Goal: Information Seeking & Learning: Learn about a topic

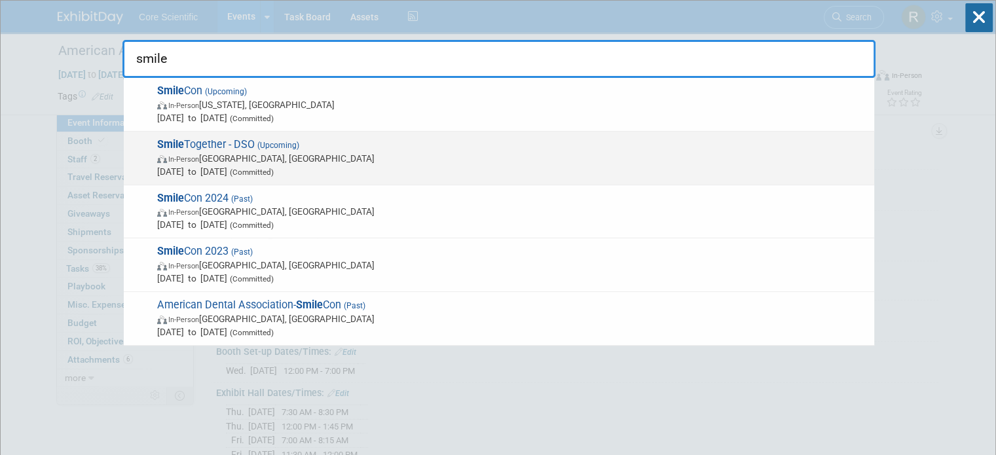
type input "smile"
click at [514, 152] on span "In-Person [GEOGRAPHIC_DATA], [GEOGRAPHIC_DATA]" at bounding box center [512, 158] width 711 height 13
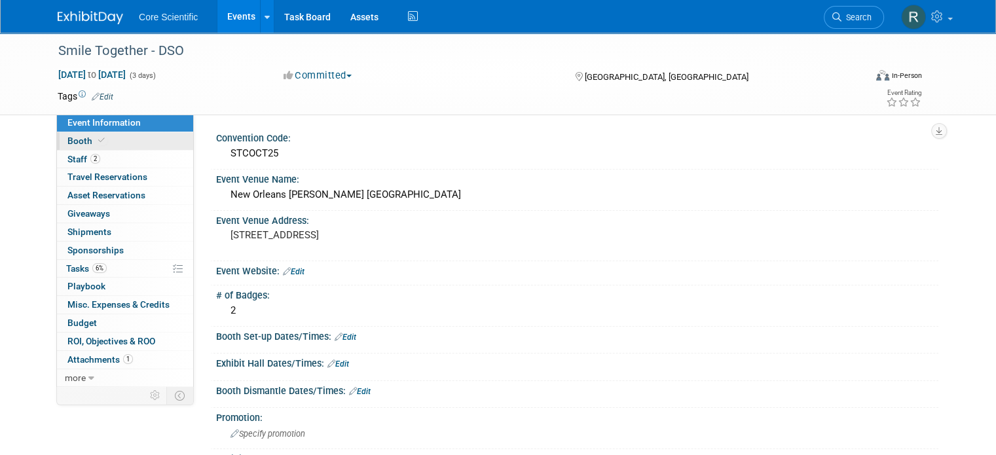
click at [96, 148] on link "Booth" at bounding box center [125, 141] width 136 height 18
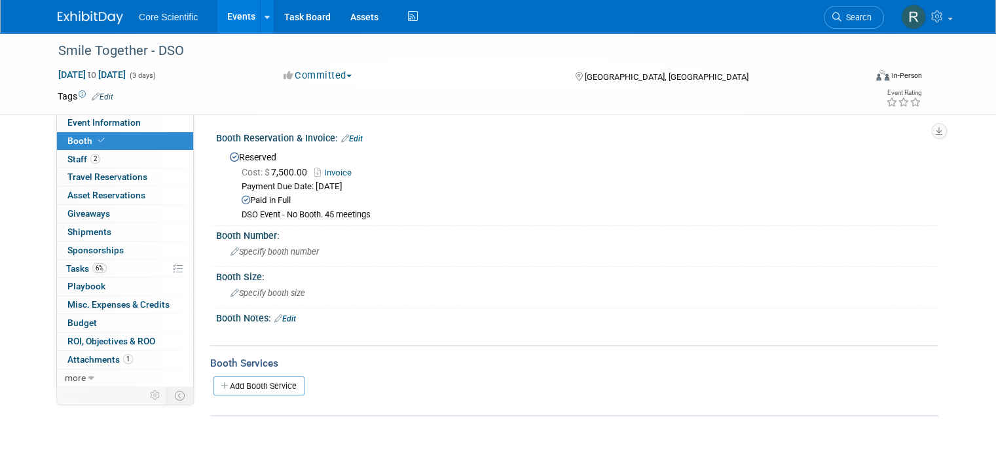
click at [94, 22] on img at bounding box center [90, 17] width 65 height 13
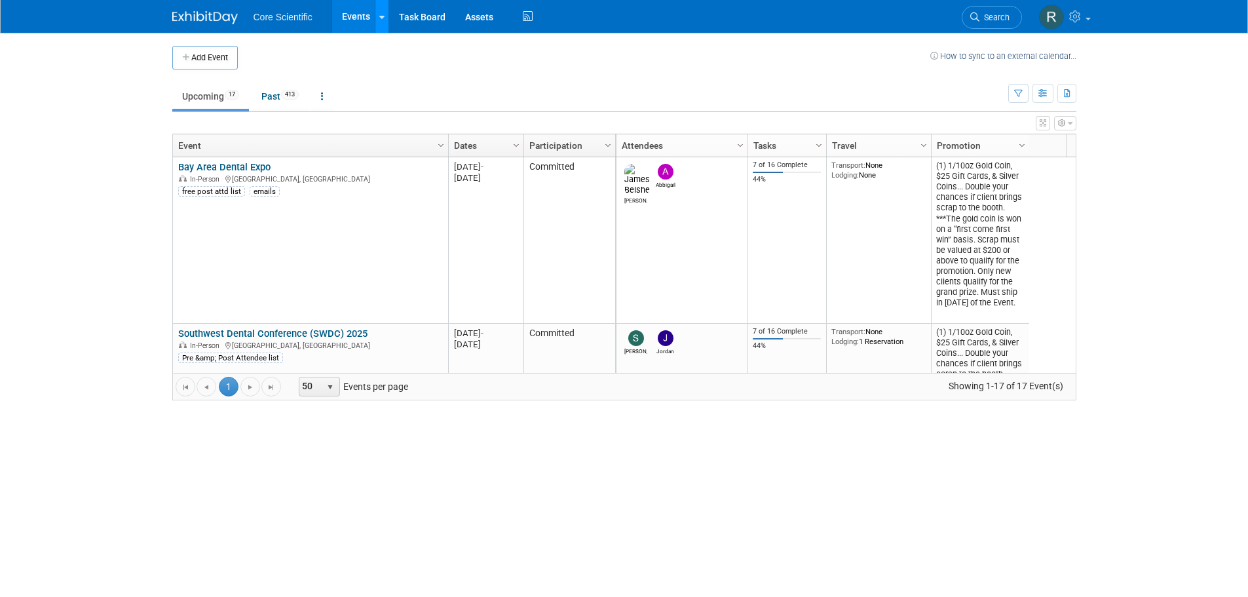
click at [382, 14] on icon at bounding box center [381, 17] width 5 height 9
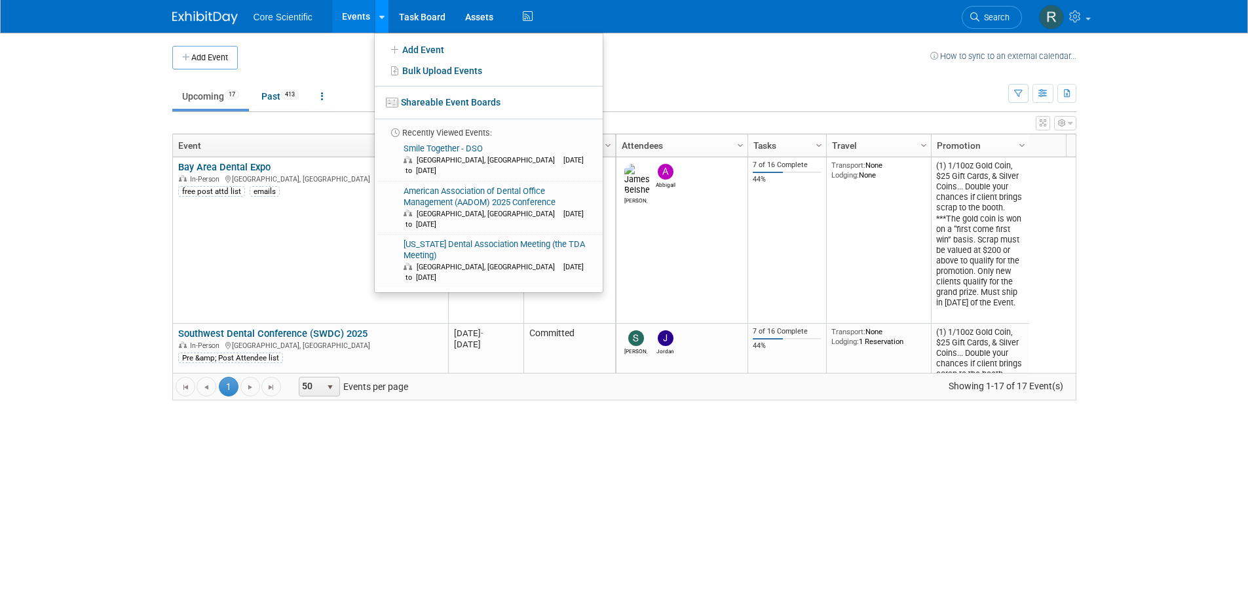
click at [382, 14] on icon at bounding box center [381, 17] width 5 height 9
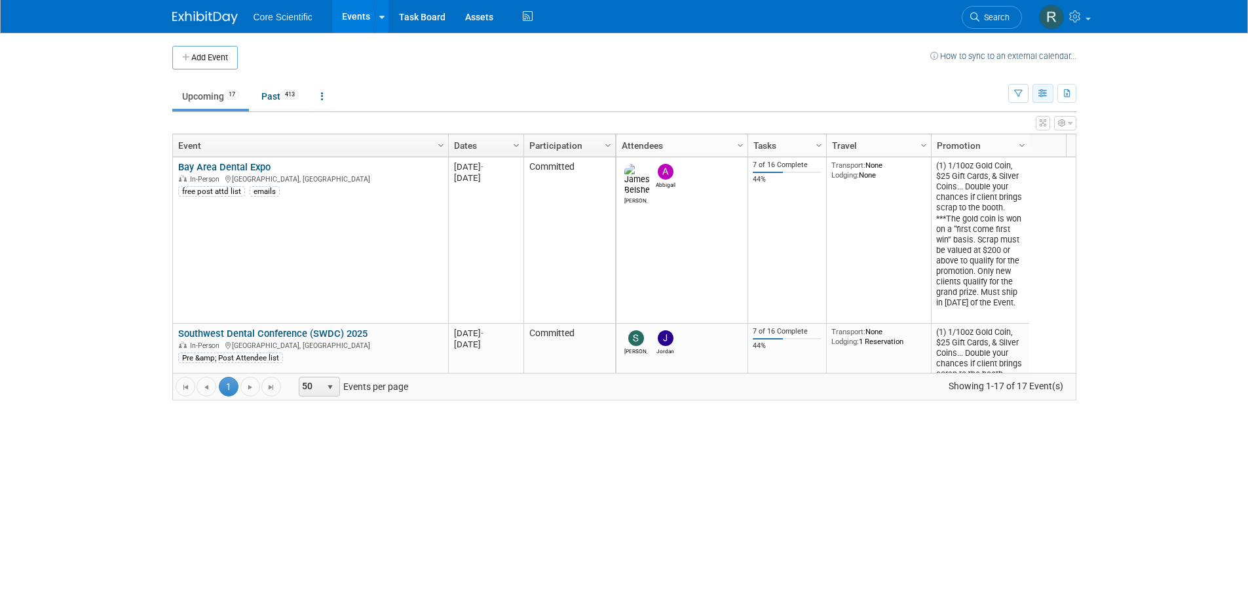
click at [996, 92] on icon "button" at bounding box center [1043, 94] width 10 height 9
click at [996, 204] on link "Expert Grid" at bounding box center [988, 200] width 110 height 18
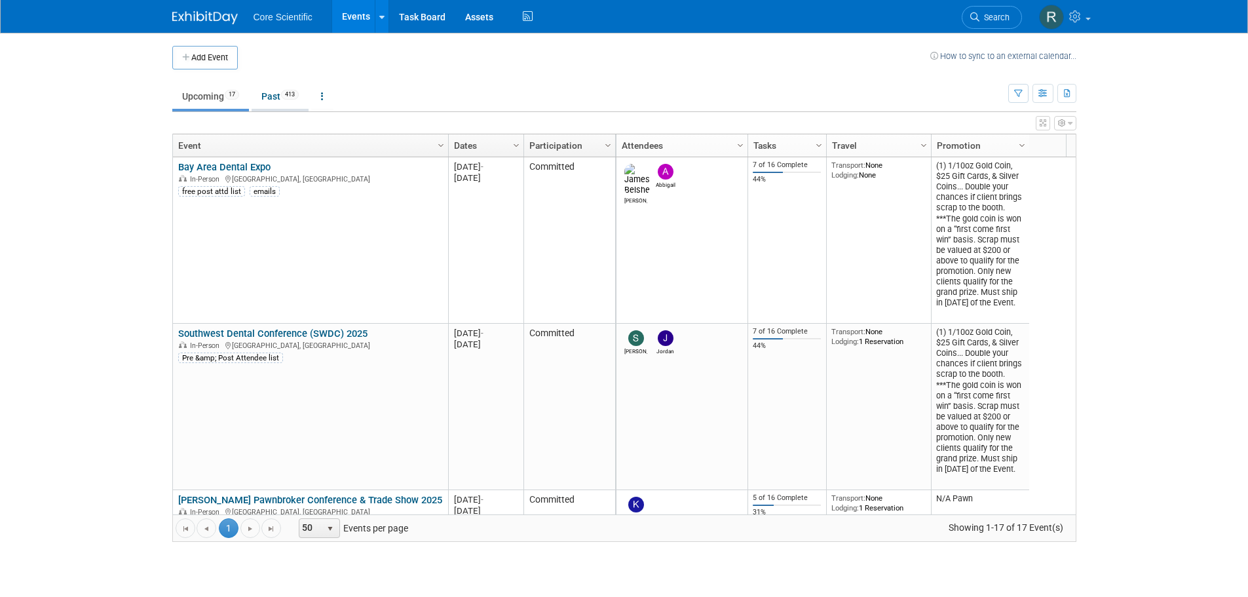
click at [283, 98] on link "Past 413" at bounding box center [280, 96] width 57 height 25
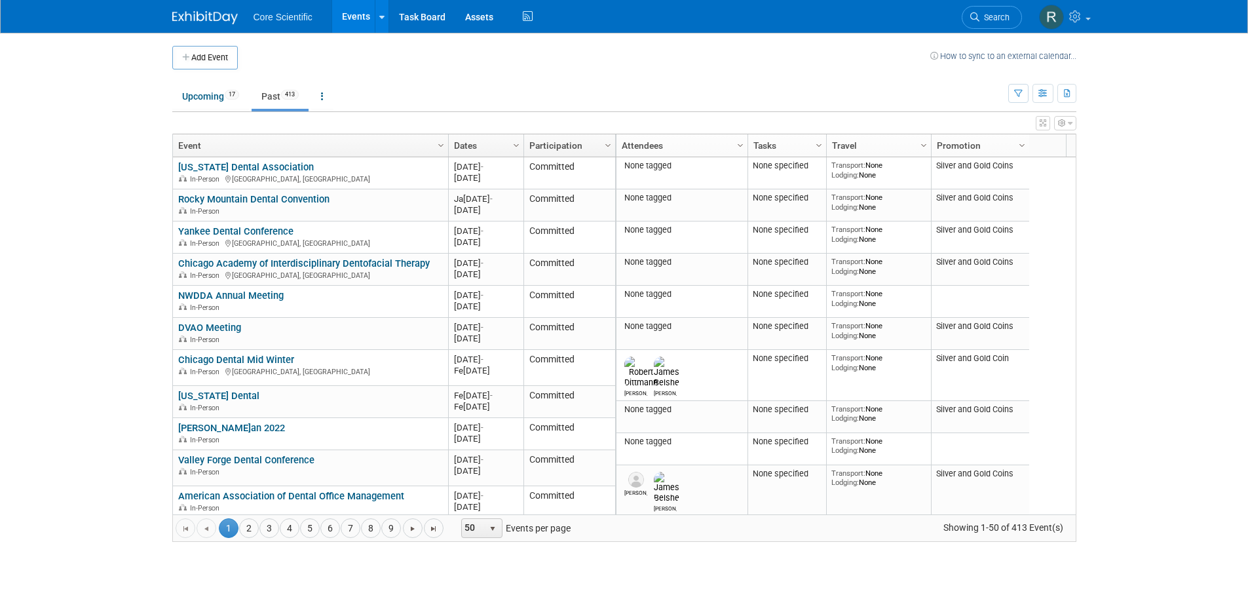
click at [503, 147] on link "Dates" at bounding box center [484, 145] width 61 height 22
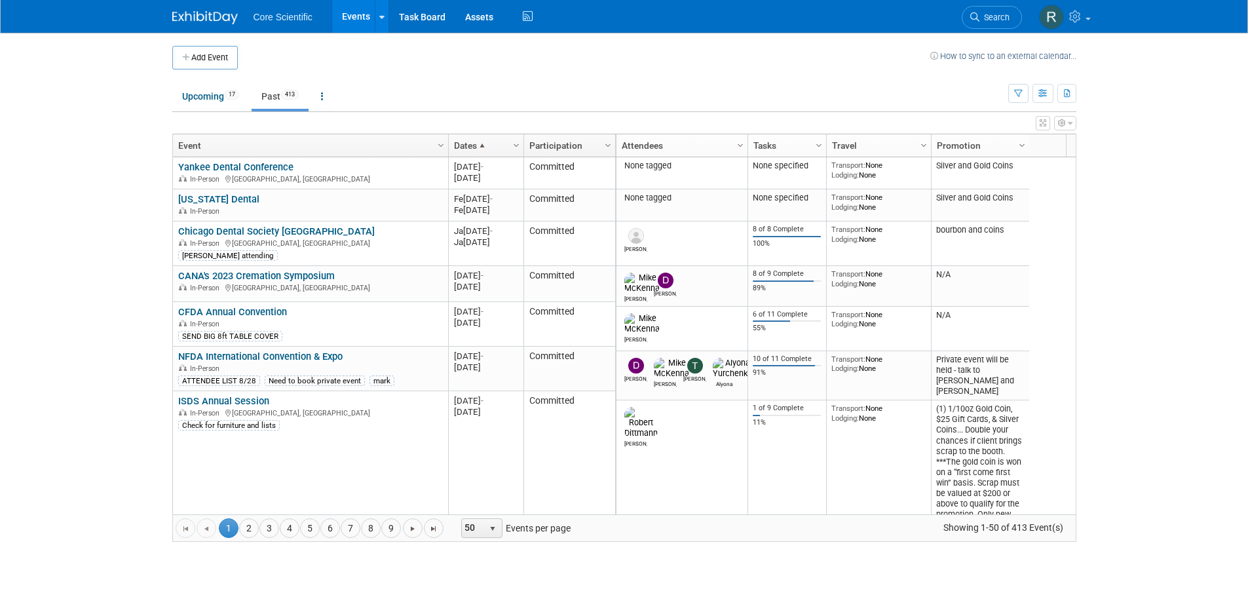
click at [498, 150] on link "Dates" at bounding box center [484, 145] width 61 height 22
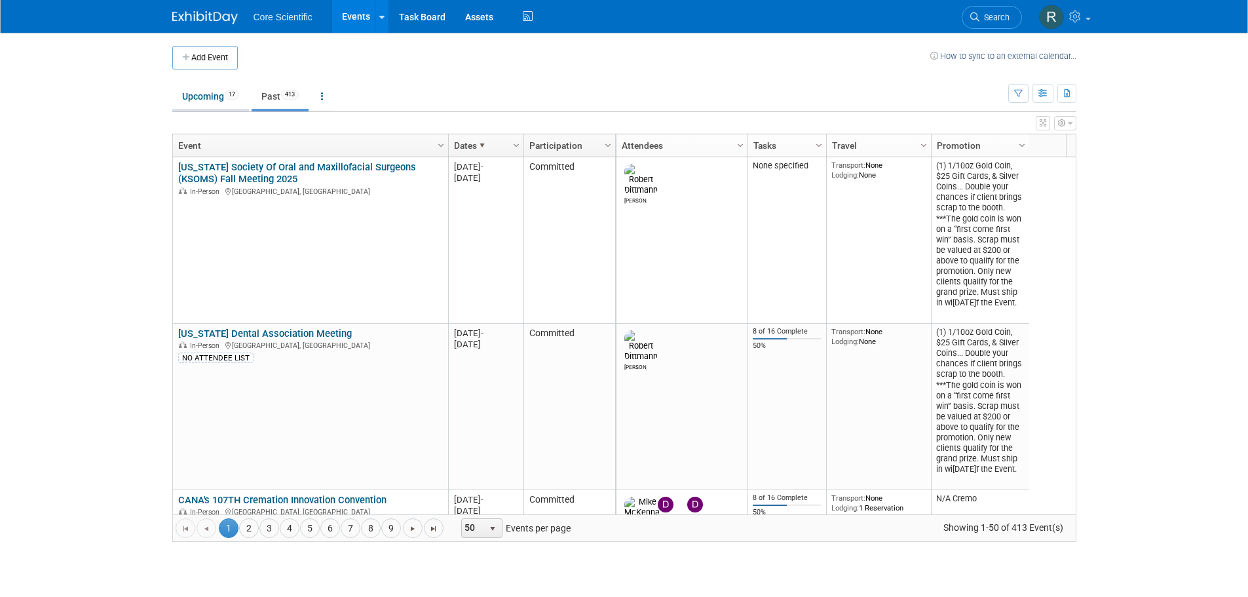
click at [213, 98] on link "Upcoming 17" at bounding box center [210, 96] width 77 height 25
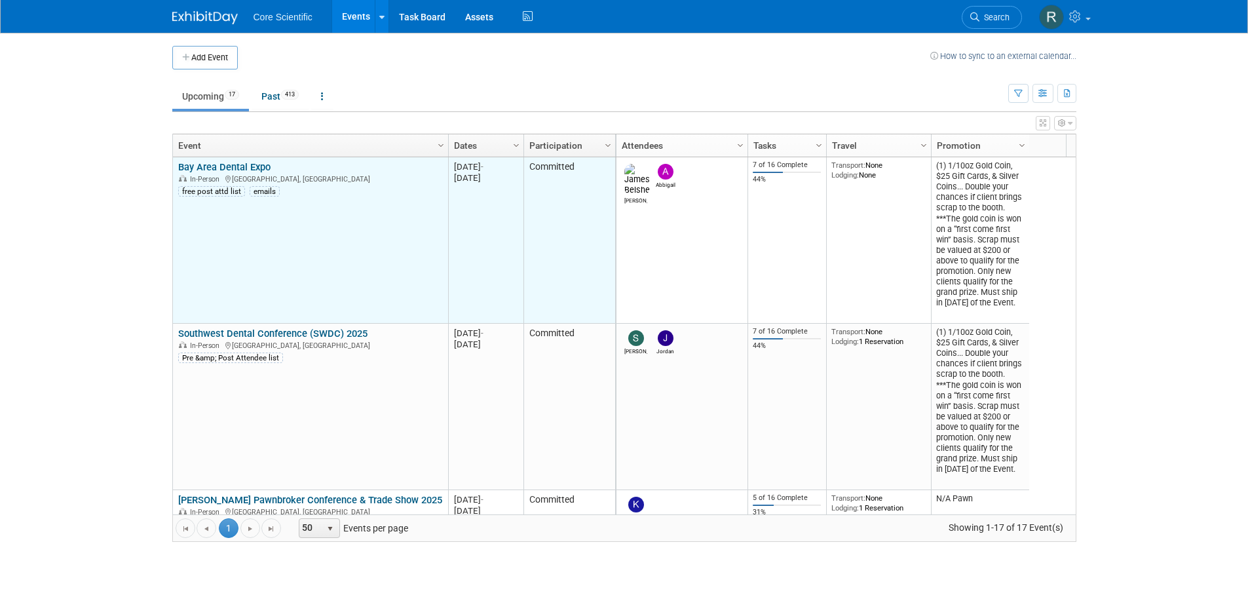
click at [237, 170] on link "Bay Area Dental Expo" at bounding box center [224, 167] width 92 height 12
click at [244, 168] on link "Bay Area Dental Expo" at bounding box center [224, 167] width 92 height 12
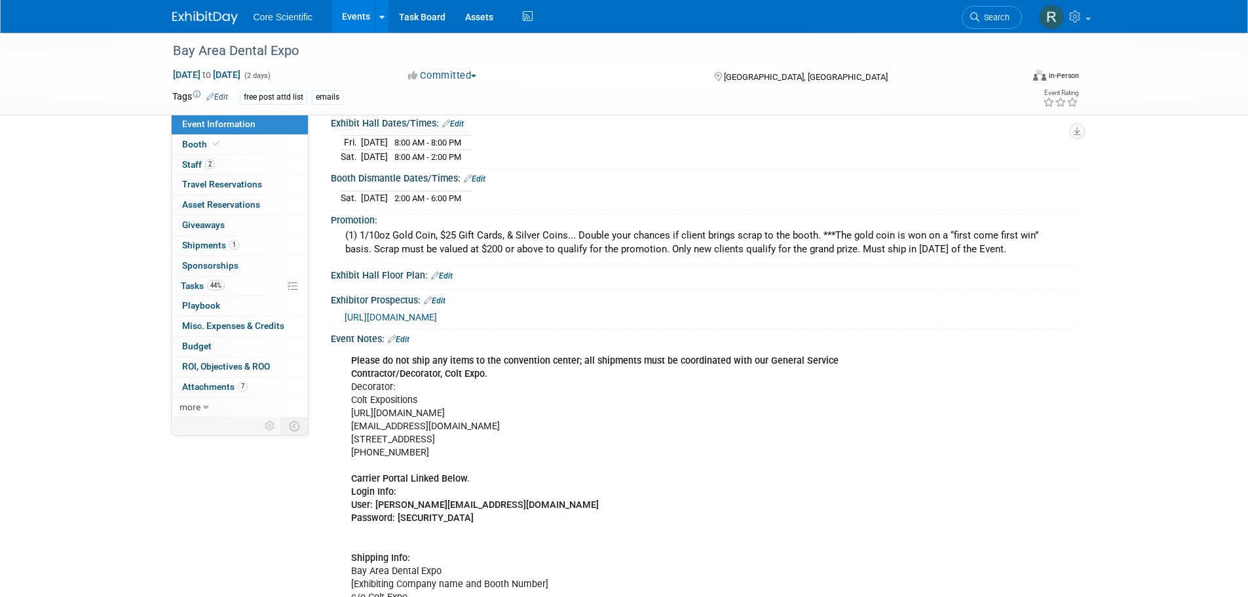
scroll to position [262, 0]
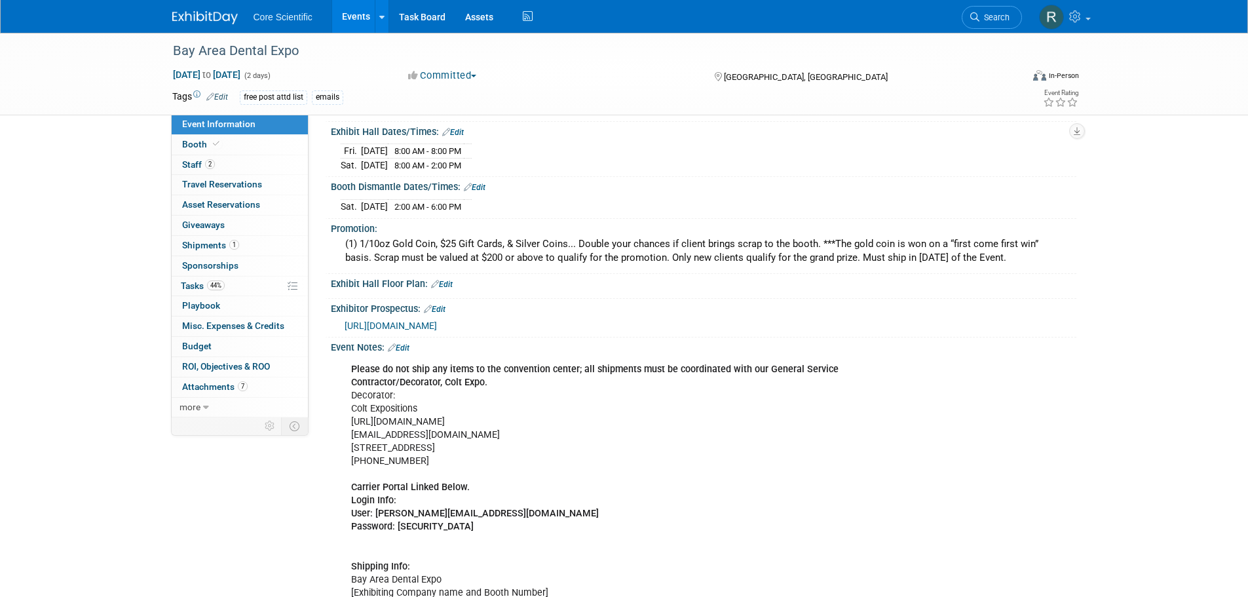
click at [436, 320] on span "https://mail.google.com/mail/u/0/#search/bay+area/FMfcgzQZTCfCszVCZvtSHZPzrkvjb…" at bounding box center [391, 325] width 92 height 10
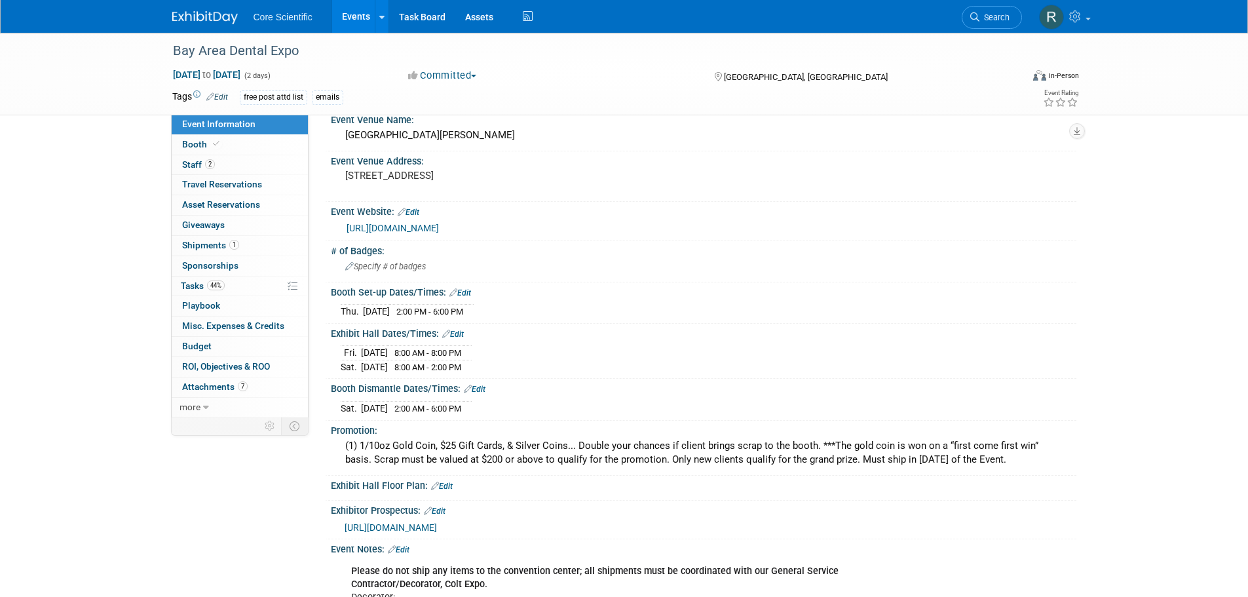
scroll to position [0, 0]
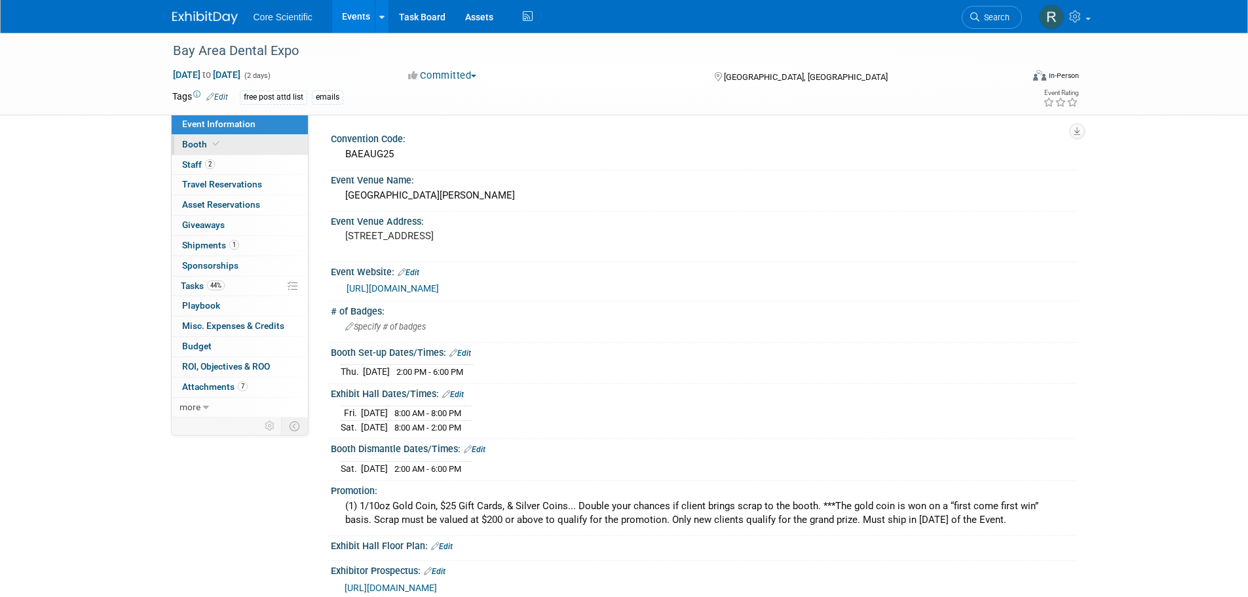
click at [216, 145] on icon at bounding box center [216, 143] width 7 height 7
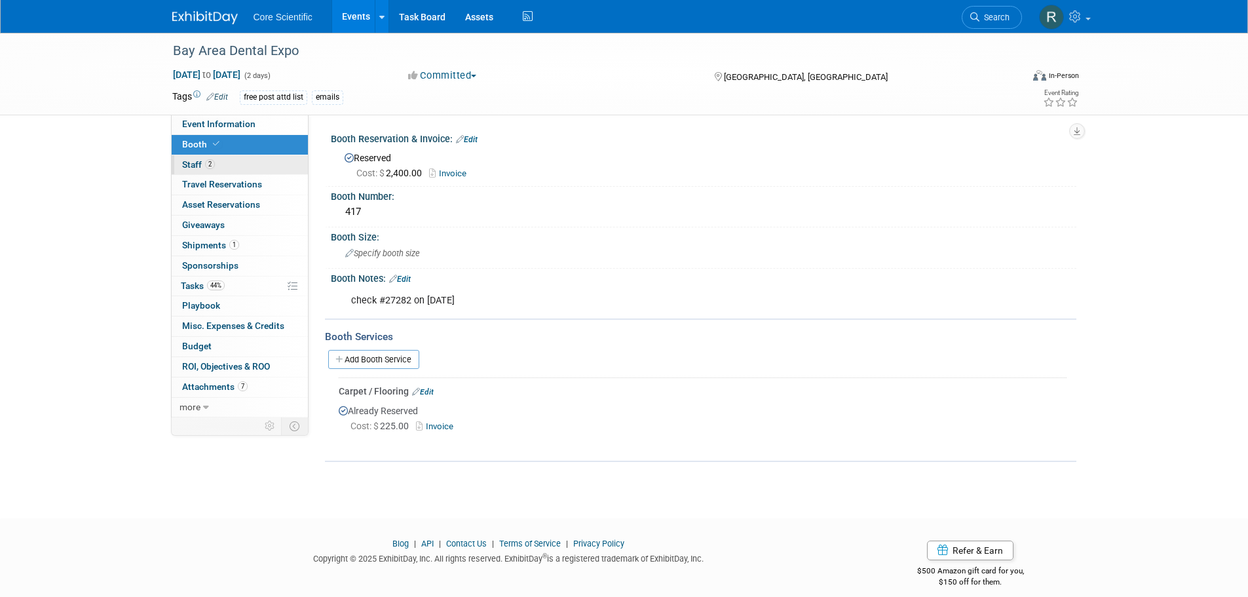
click at [244, 167] on link "2 Staff 2" at bounding box center [240, 165] width 136 height 20
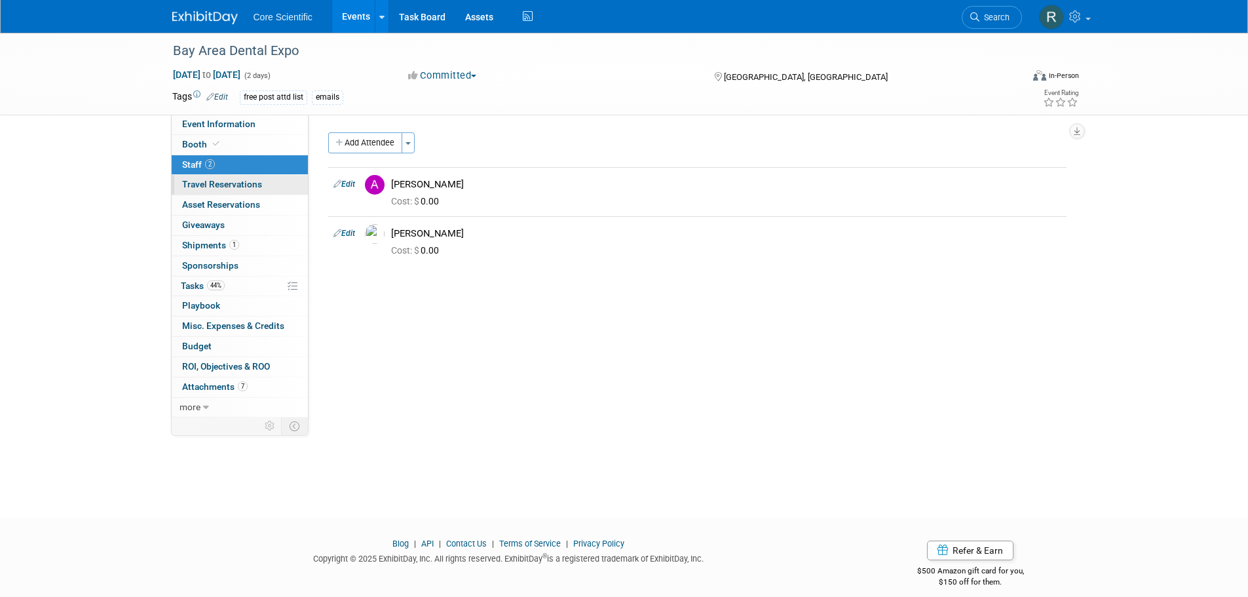
click at [220, 183] on span "Travel Reservations 0" at bounding box center [222, 184] width 80 height 10
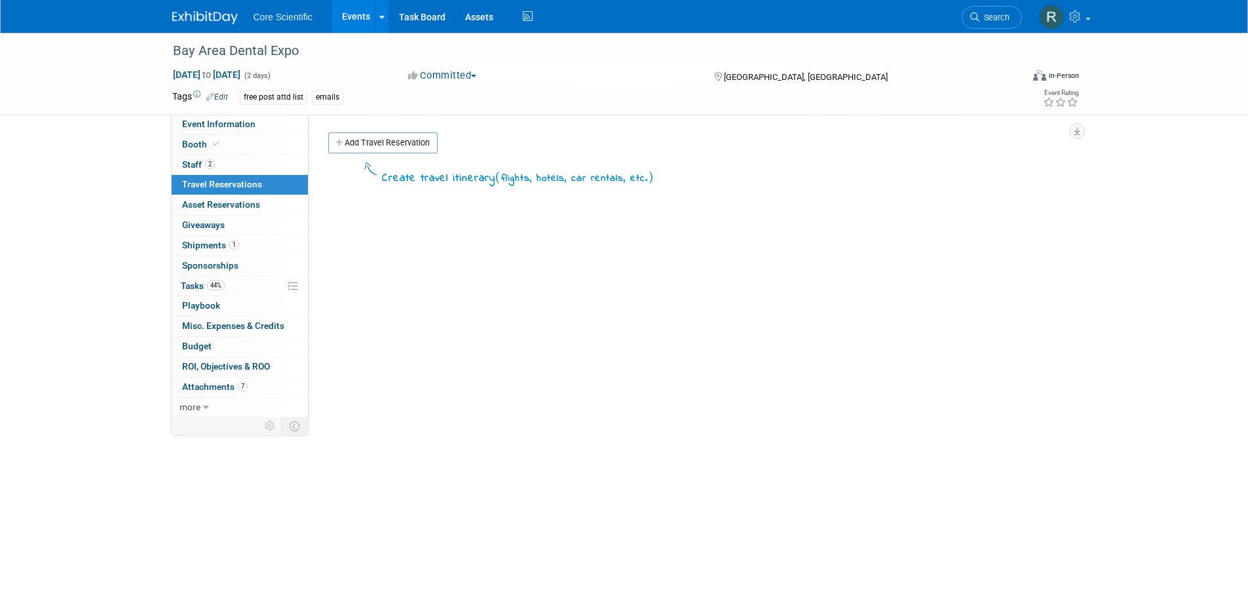
click at [207, 16] on img at bounding box center [204, 17] width 65 height 13
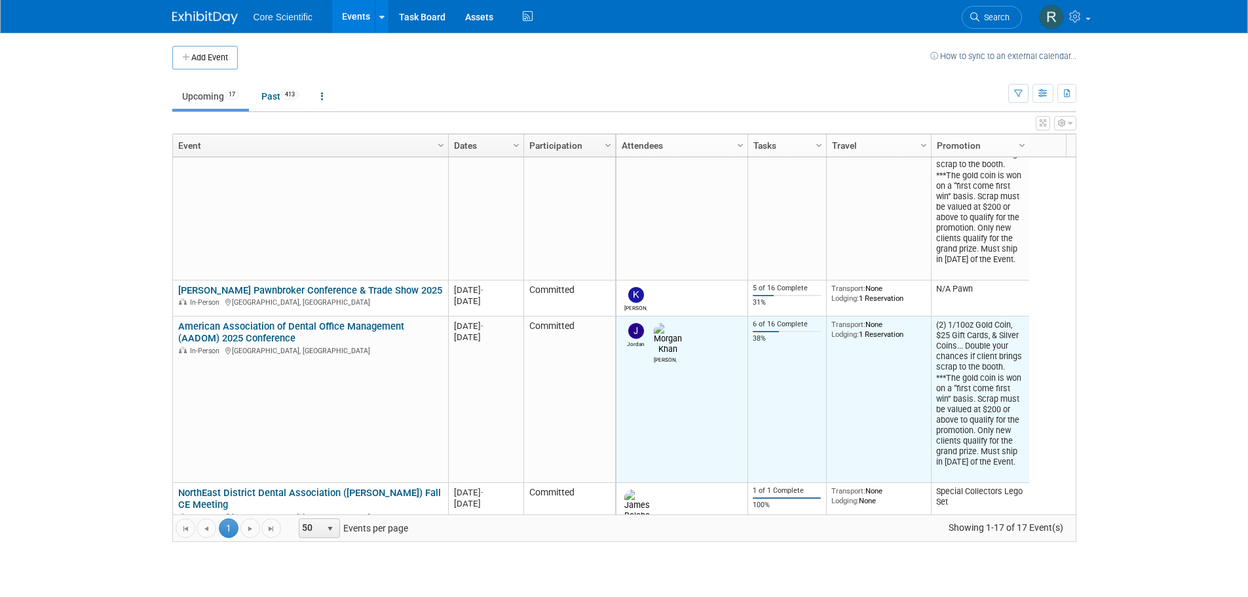
scroll to position [406, 0]
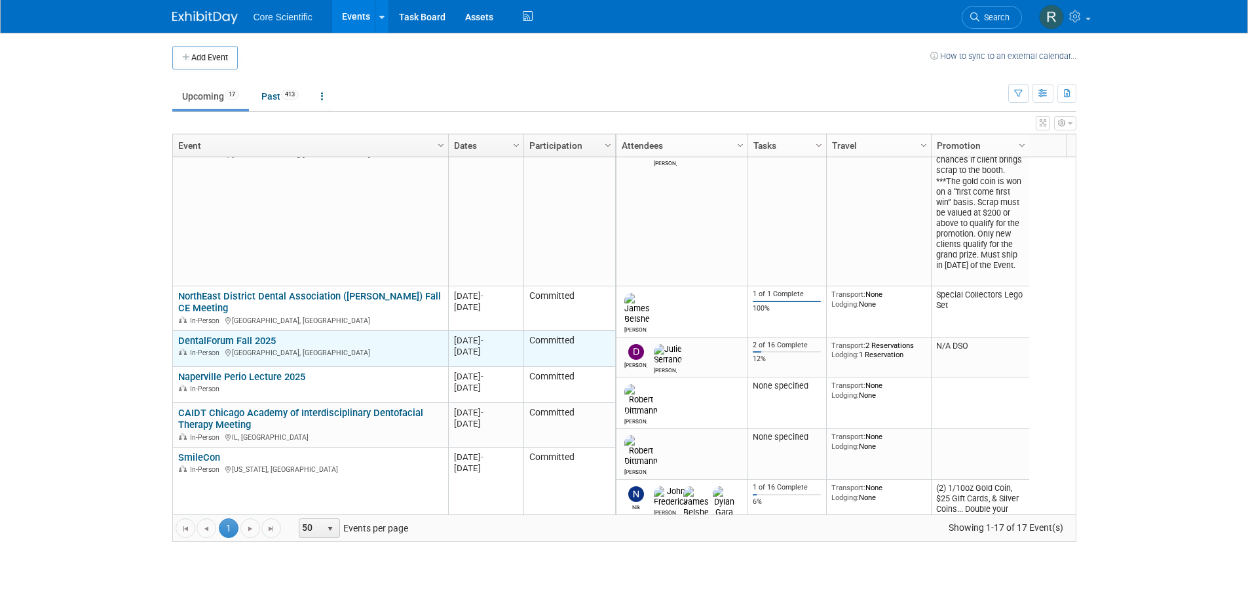
click at [242, 339] on link "DentalForum Fall 2025" at bounding box center [227, 341] width 98 height 12
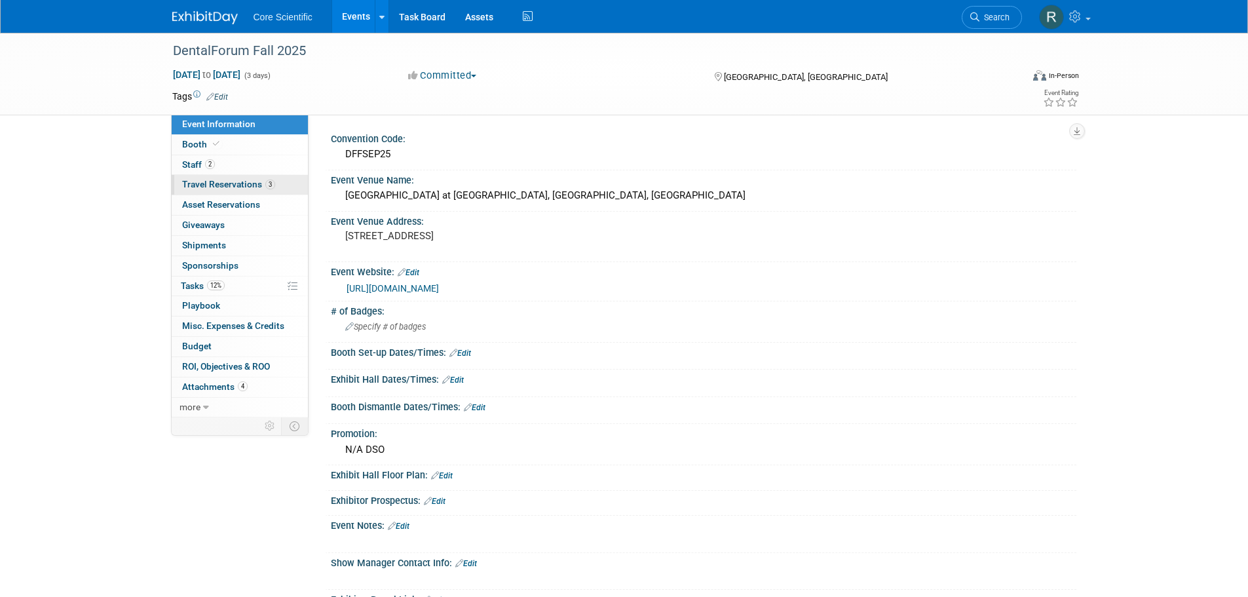
click at [209, 186] on span "Travel Reservations 3" at bounding box center [228, 184] width 93 height 10
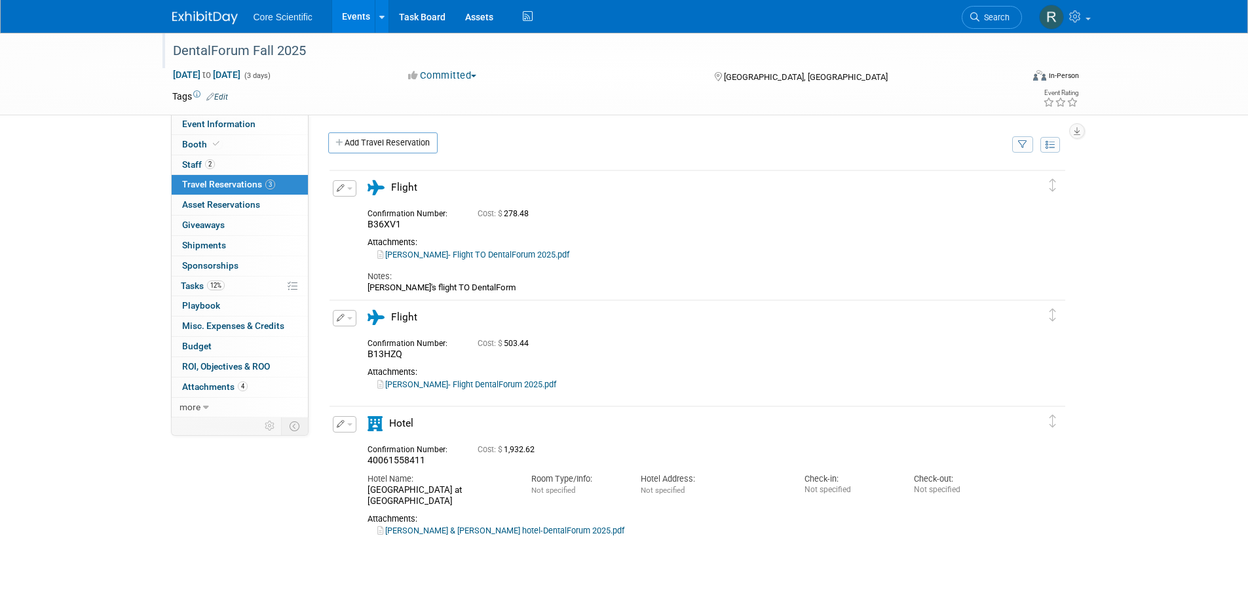
drag, startPoint x: 174, startPoint y: 52, endPoint x: 351, endPoint y: 46, distance: 176.9
click at [351, 46] on div "DentalForum Fall 2025" at bounding box center [585, 51] width 834 height 24
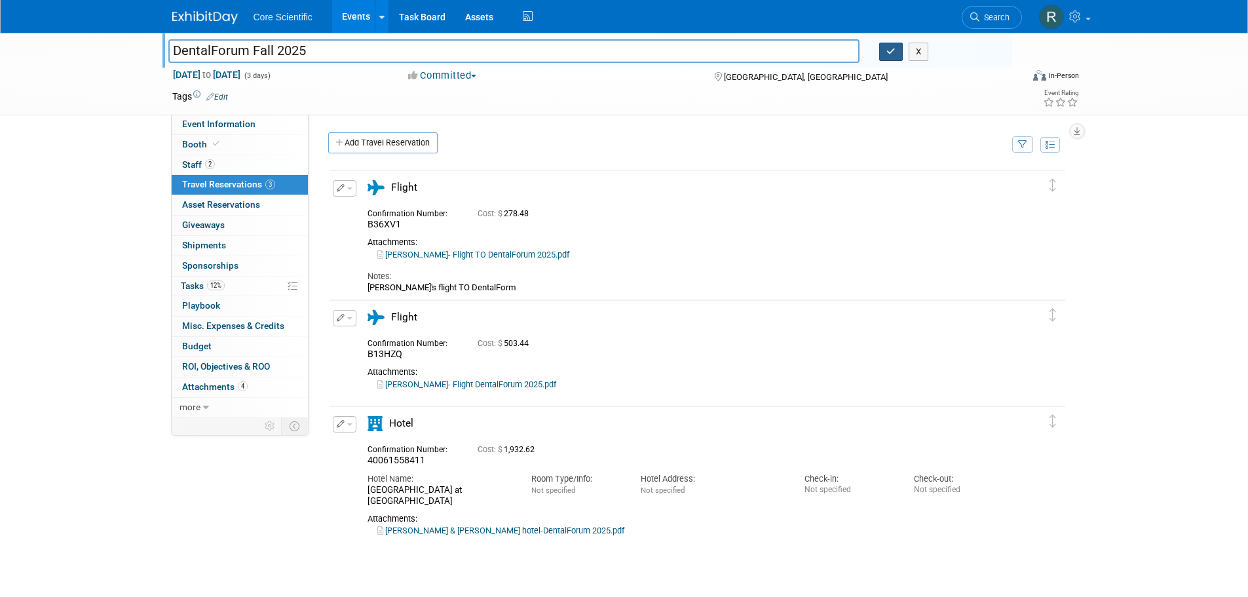
click at [892, 56] on icon "button" at bounding box center [890, 51] width 9 height 9
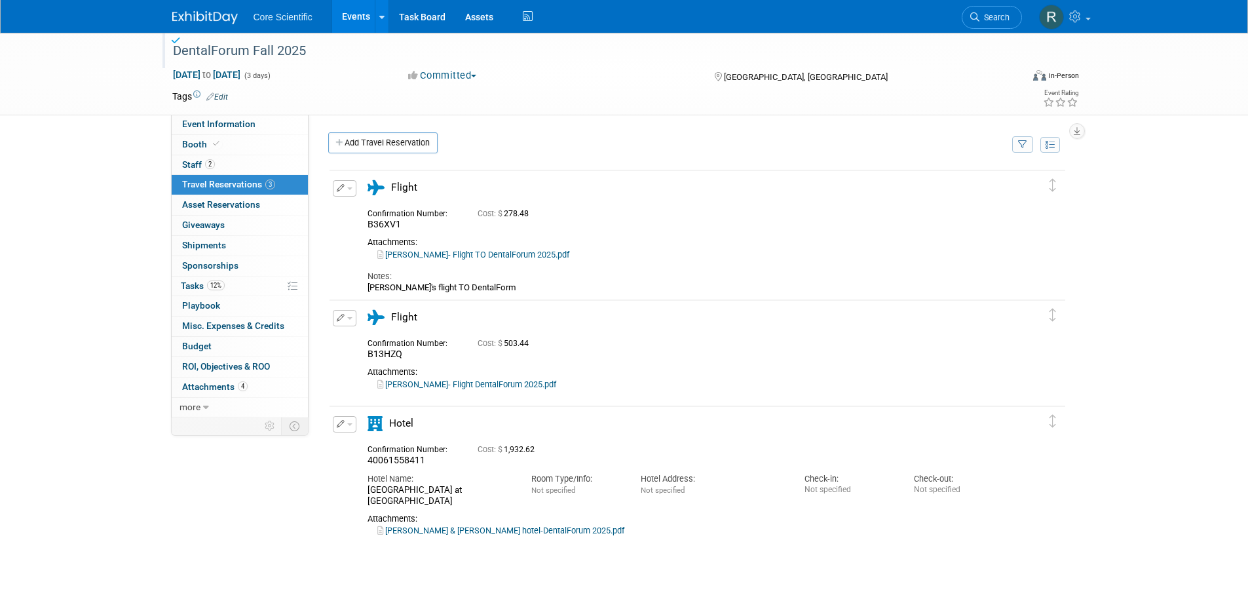
click at [204, 21] on img at bounding box center [204, 17] width 65 height 13
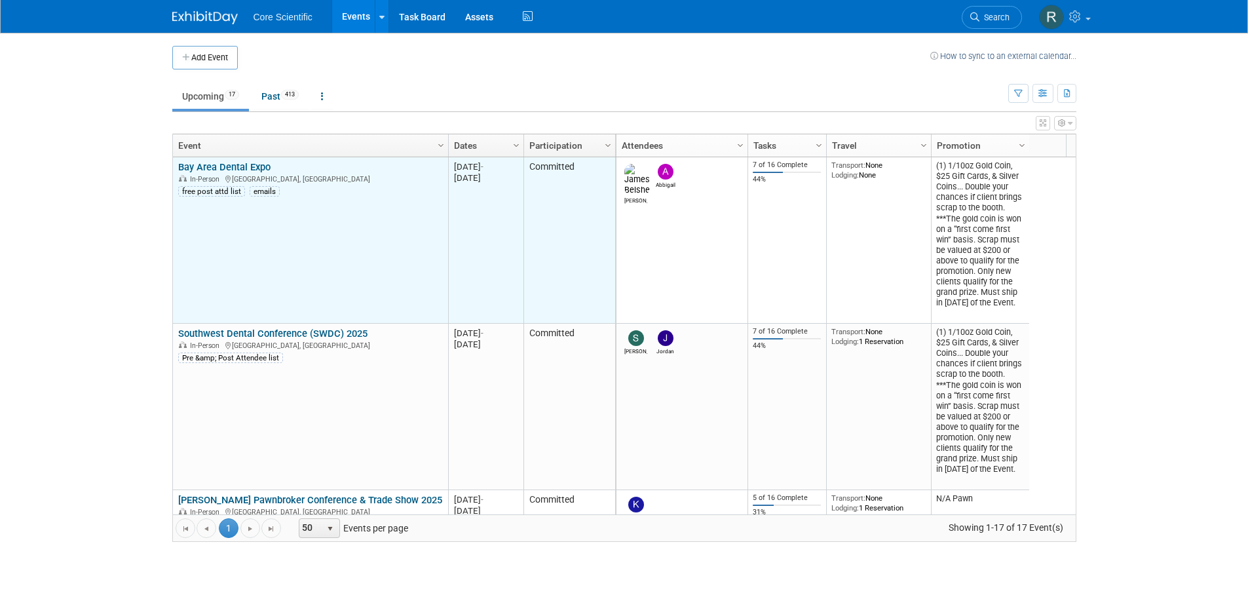
click at [234, 164] on link "Bay Area Dental Expo" at bounding box center [224, 167] width 92 height 12
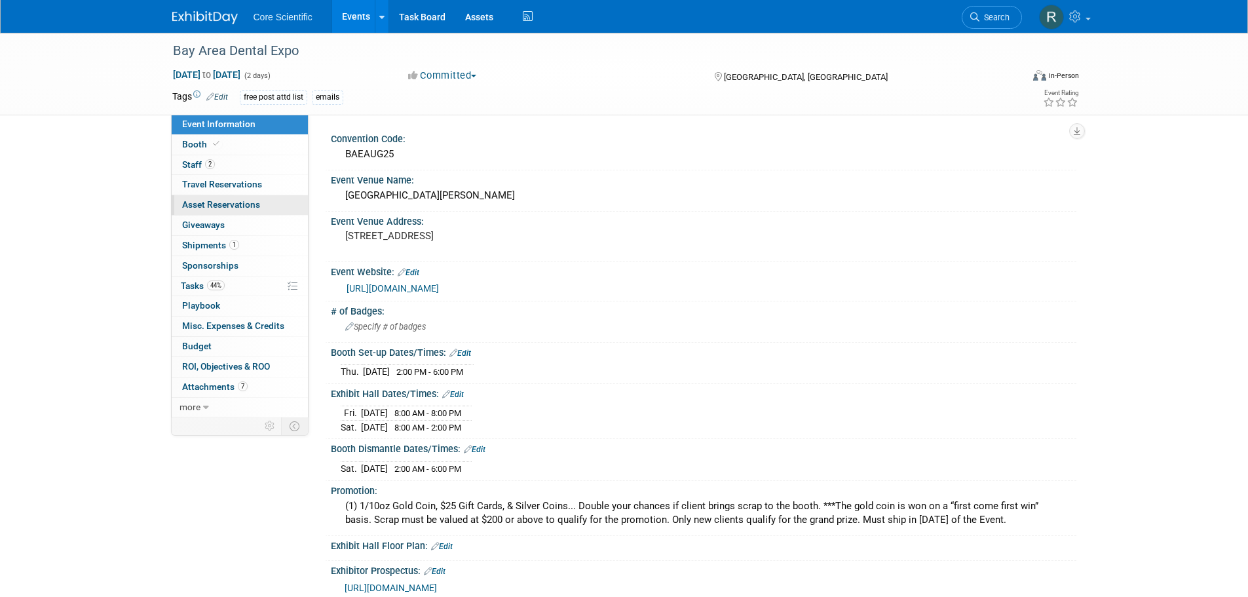
click at [250, 202] on span "Asset Reservations 0" at bounding box center [221, 204] width 78 height 10
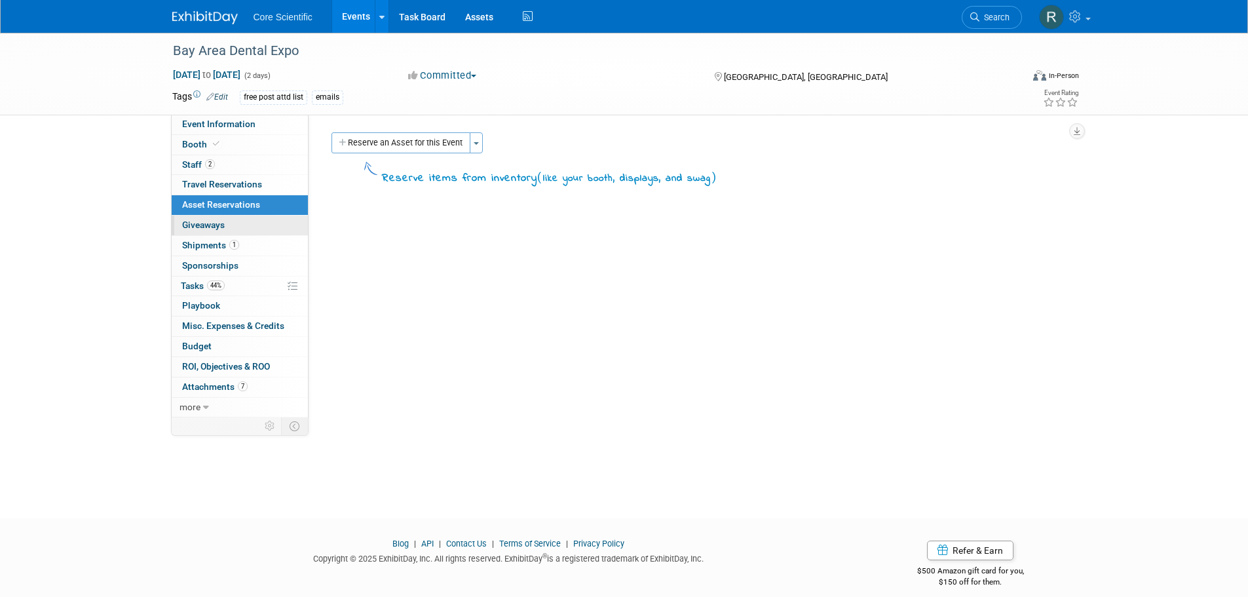
click at [248, 223] on link "0 Giveaways 0" at bounding box center [240, 225] width 136 height 20
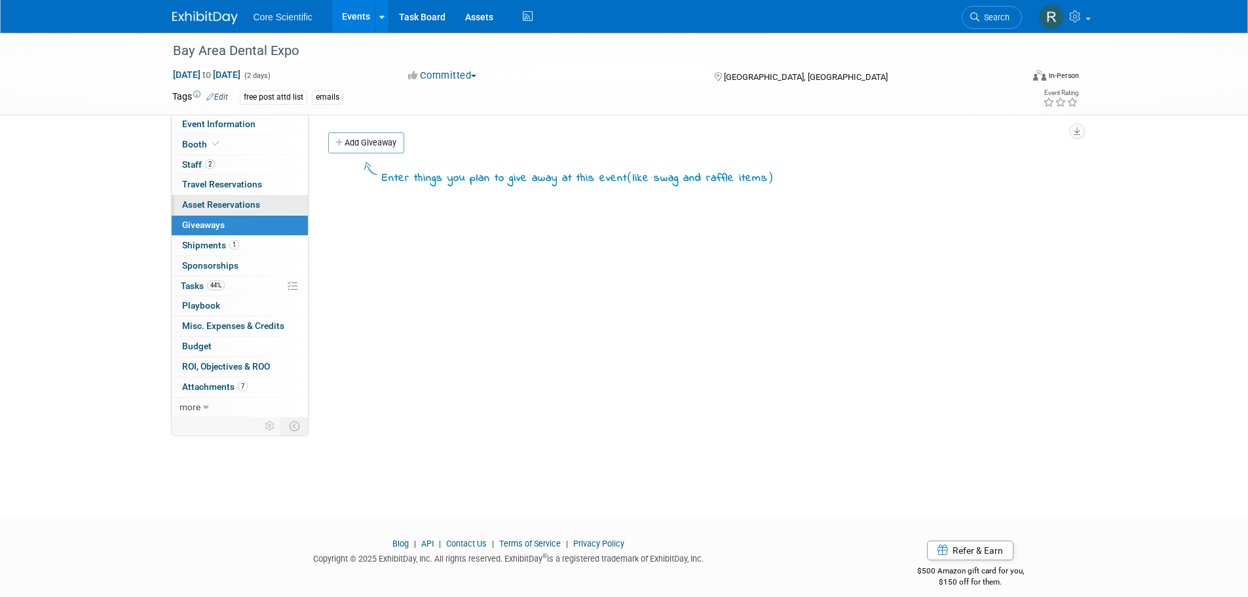
click at [248, 208] on span "Asset Reservations 0" at bounding box center [221, 204] width 78 height 10
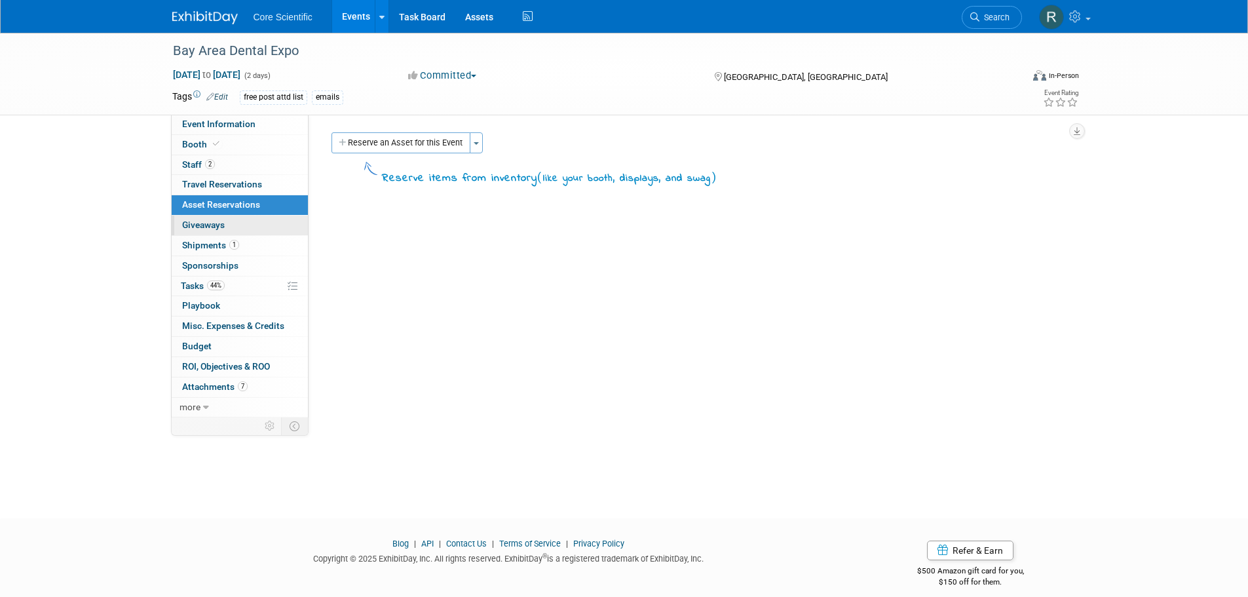
click at [248, 222] on link "0 Giveaways 0" at bounding box center [240, 225] width 136 height 20
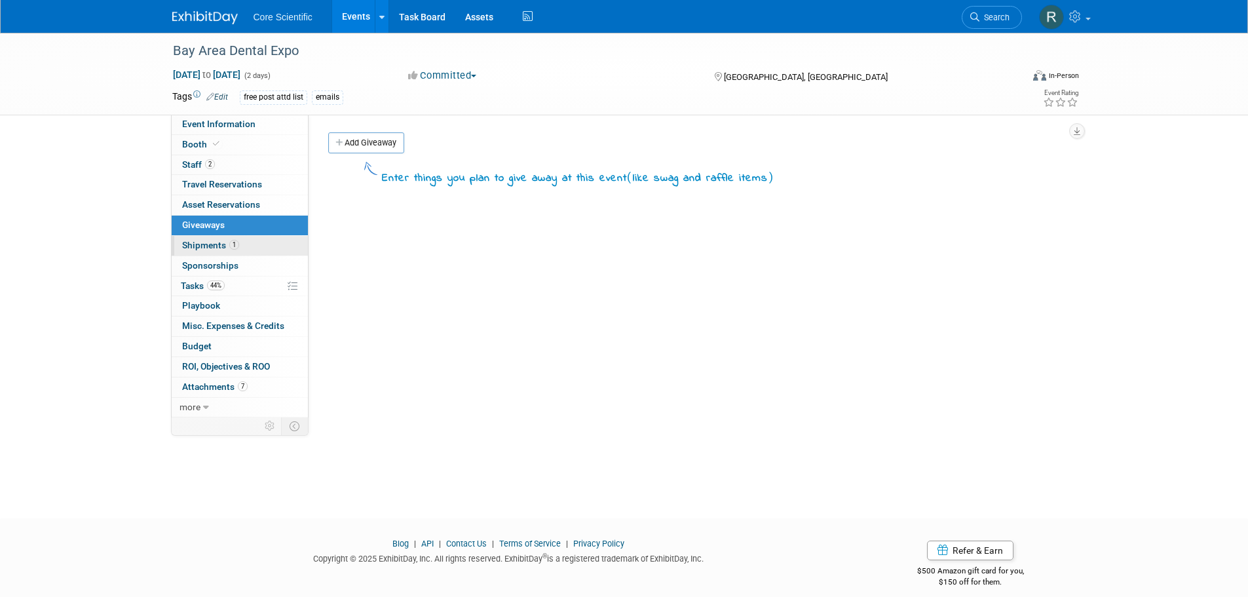
click at [208, 244] on span "Shipments 1" at bounding box center [210, 245] width 57 height 10
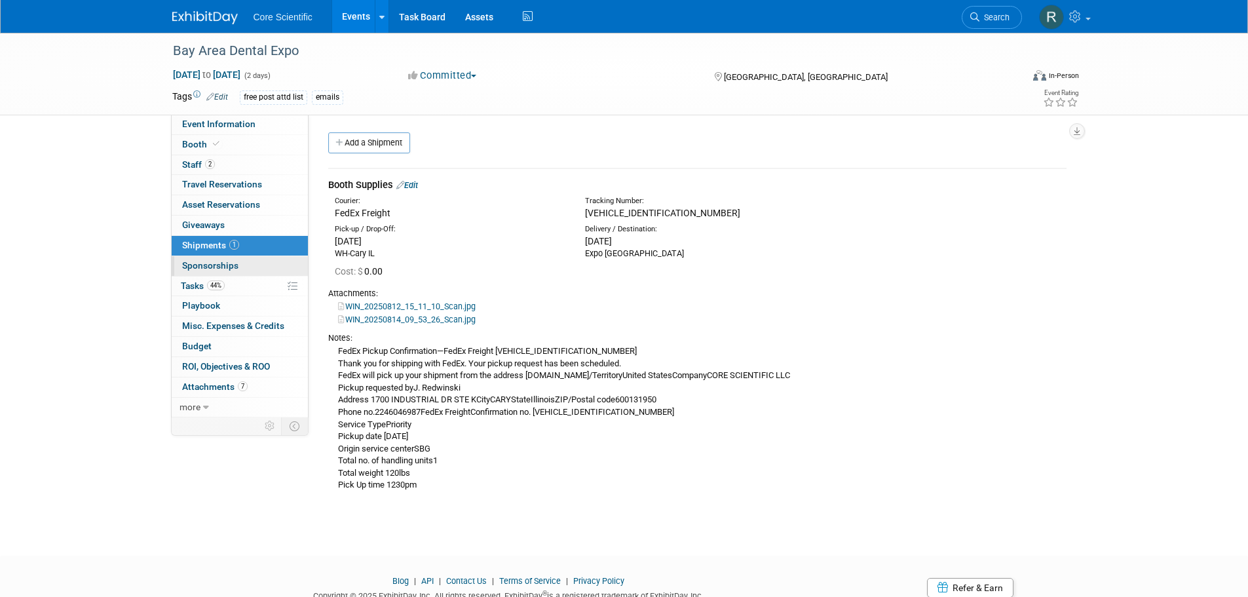
click at [242, 262] on link "0 Sponsorships 0" at bounding box center [240, 266] width 136 height 20
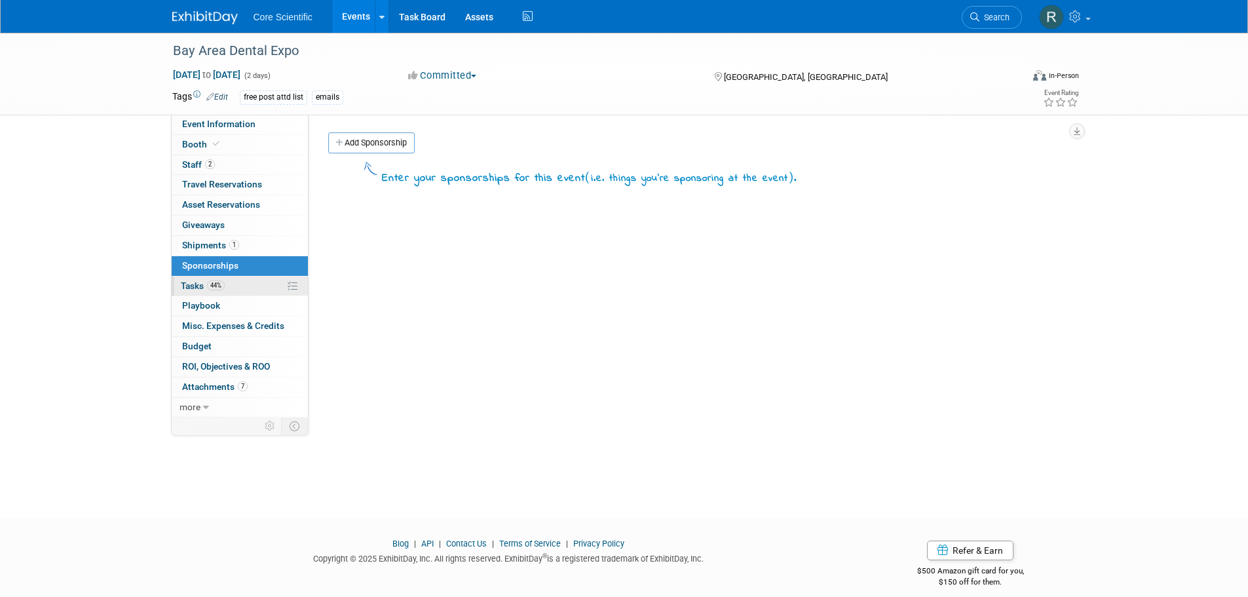
click at [243, 282] on link "44% Tasks 44%" at bounding box center [240, 286] width 136 height 20
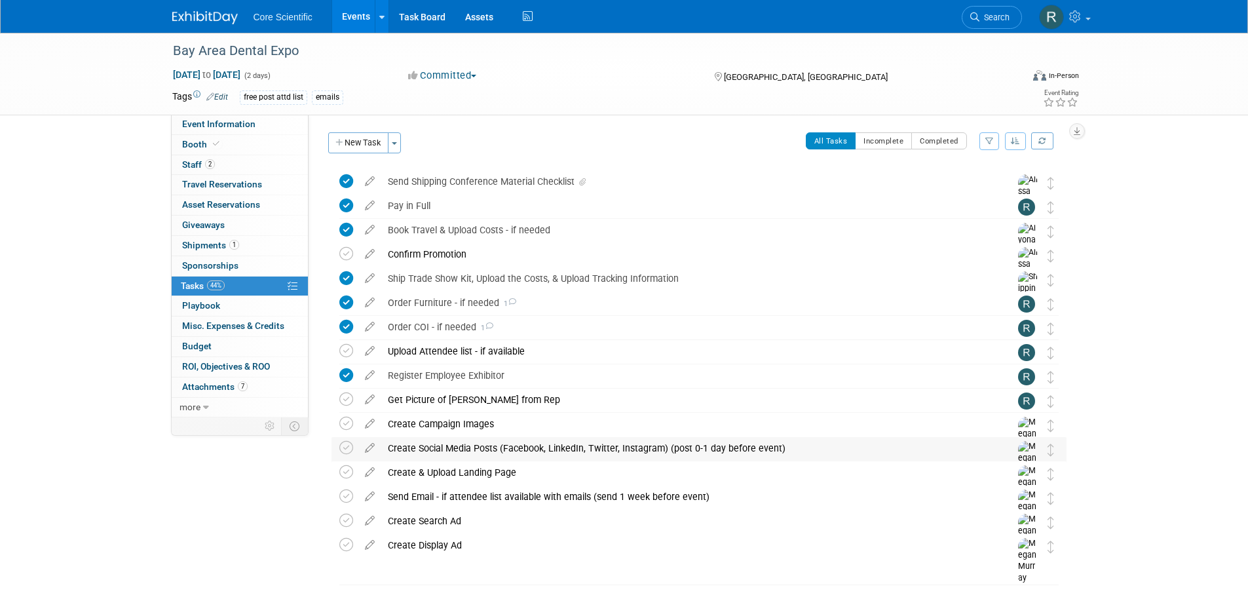
scroll to position [41, 0]
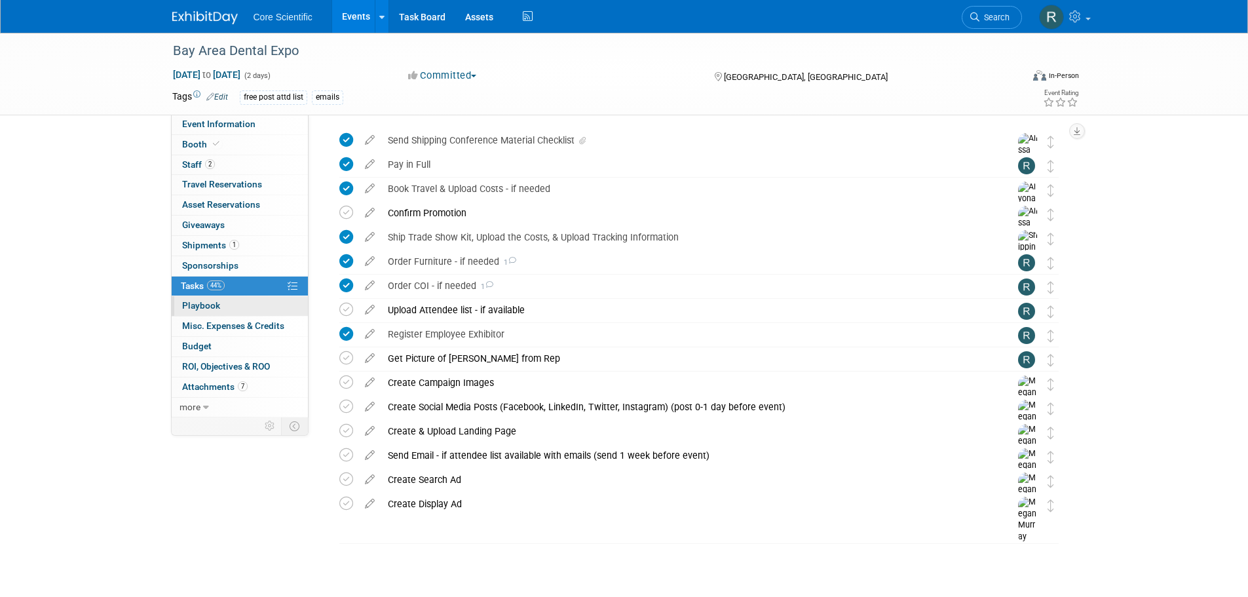
click at [246, 308] on link "0 Playbook 0" at bounding box center [240, 306] width 136 height 20
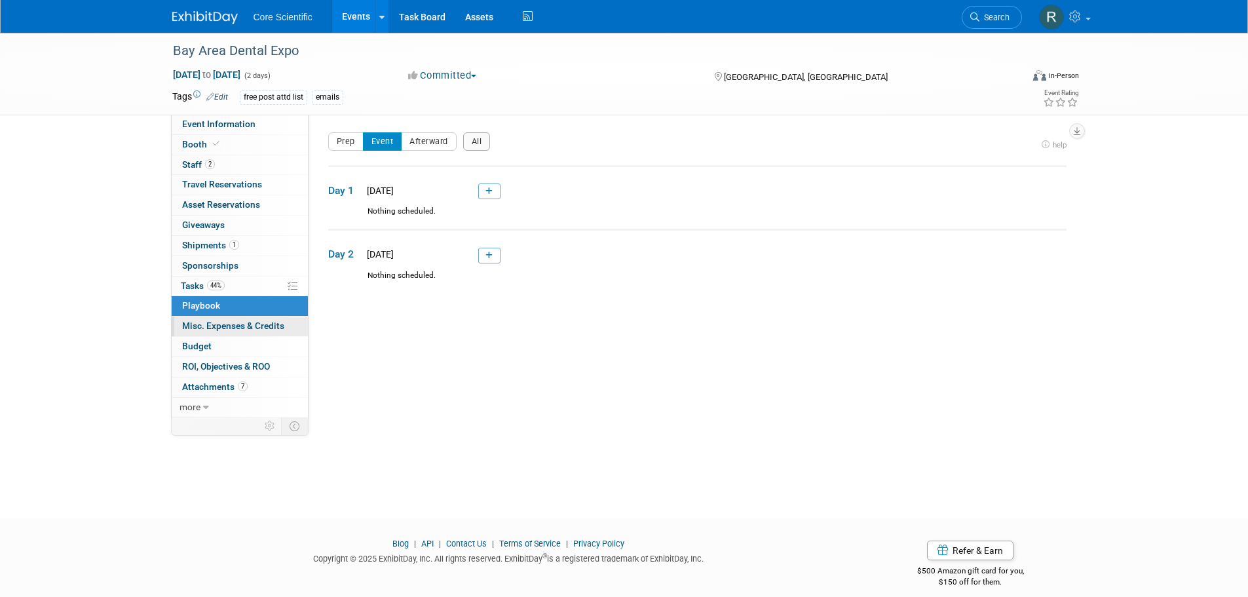
click at [248, 325] on span "Misc. Expenses & Credits 0" at bounding box center [233, 325] width 102 height 10
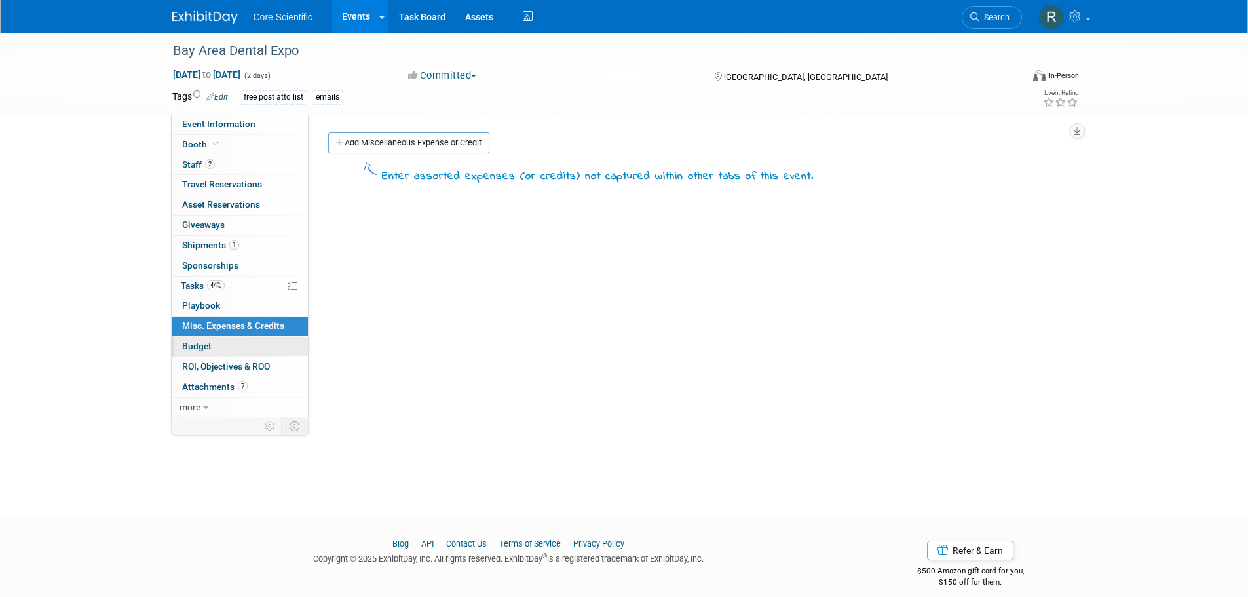
click at [220, 349] on link "Budget" at bounding box center [240, 347] width 136 height 20
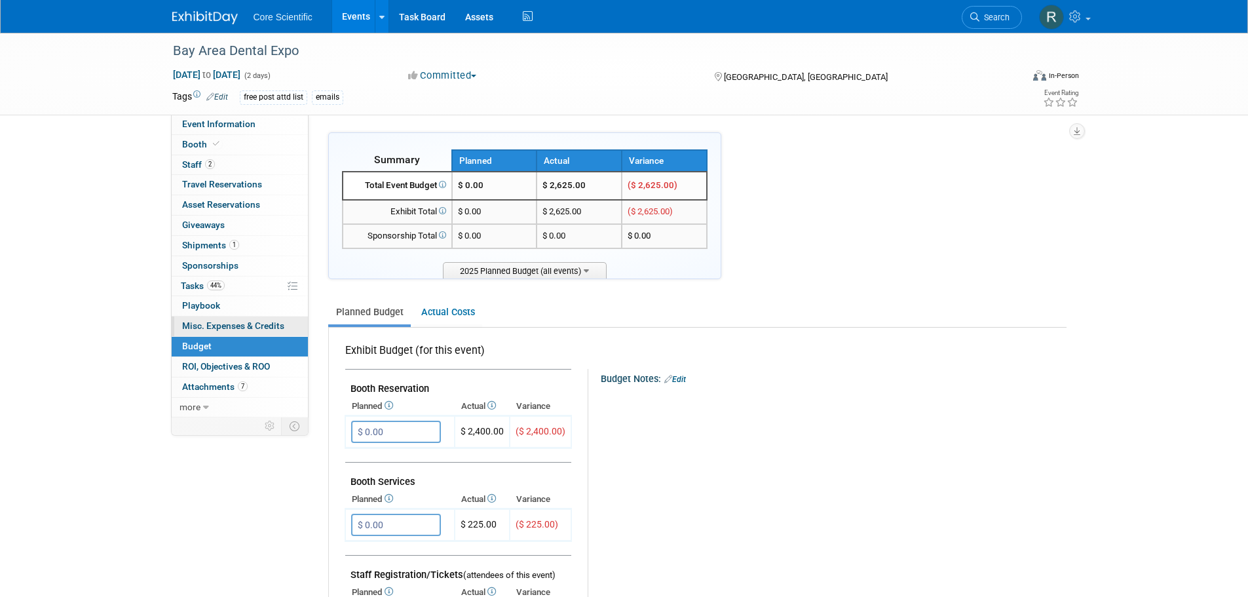
click at [218, 328] on span "Misc. Expenses & Credits 0" at bounding box center [233, 325] width 102 height 10
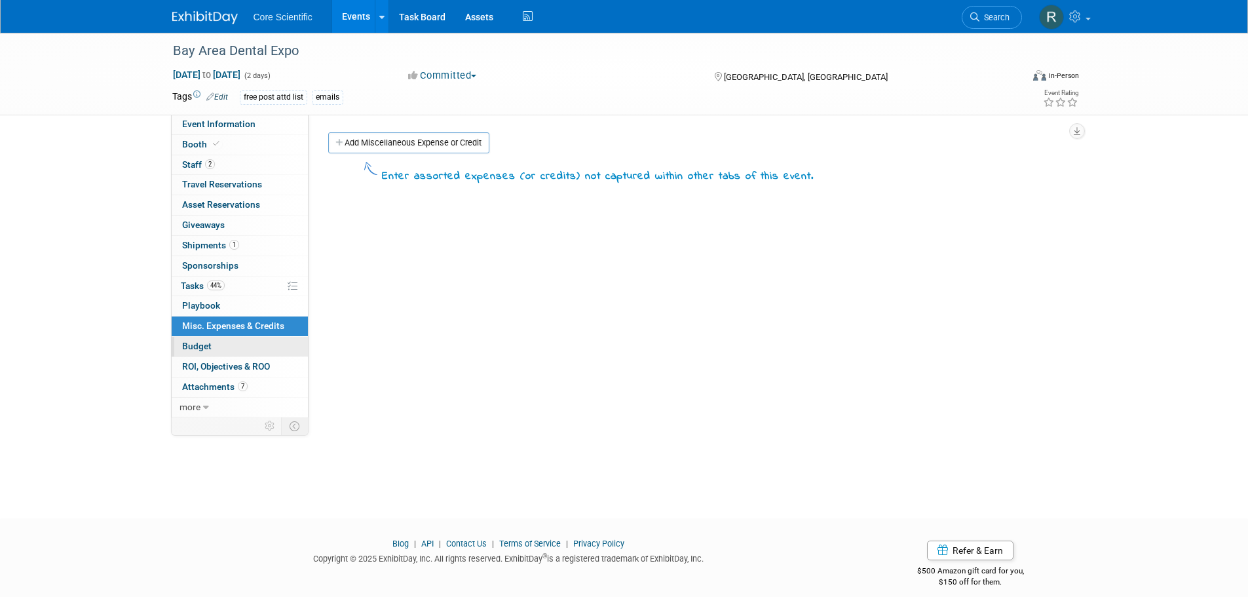
click at [202, 341] on span "Budget" at bounding box center [196, 346] width 29 height 10
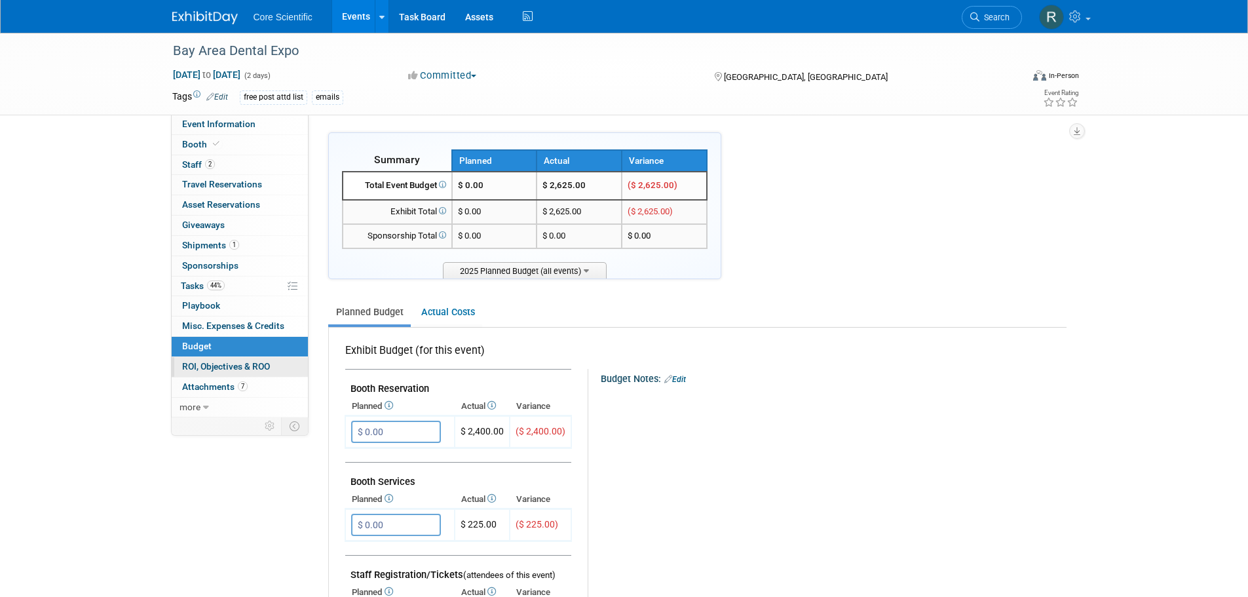
click at [209, 362] on span "ROI, Objectives & ROO 0" at bounding box center [226, 366] width 88 height 10
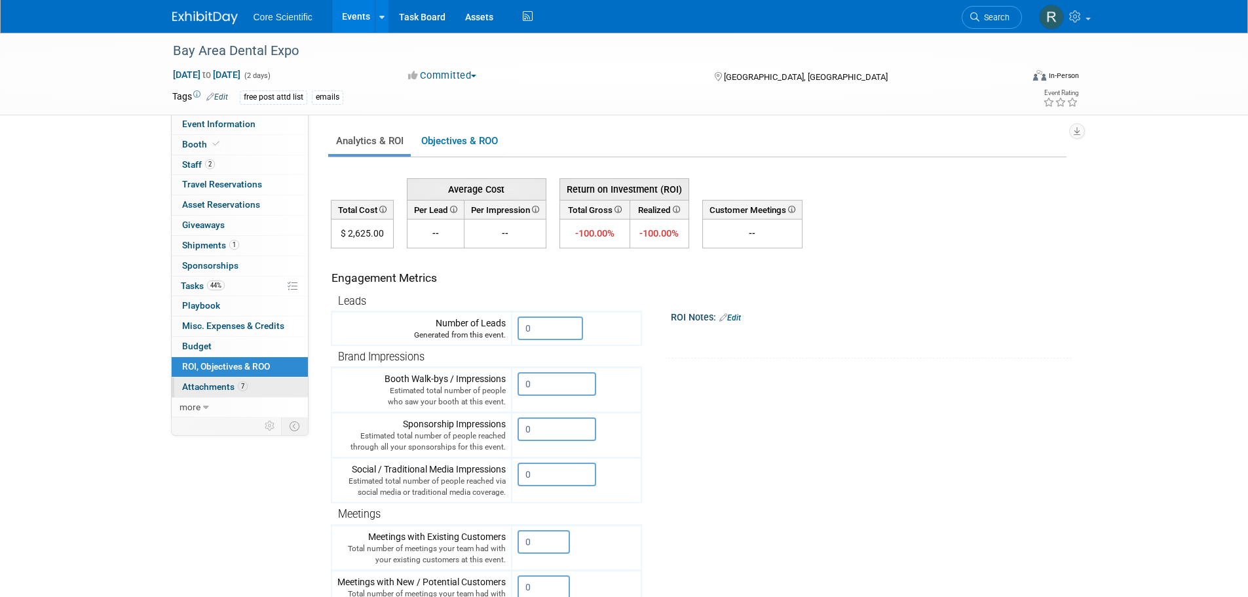
click at [206, 382] on span "Attachments 7" at bounding box center [214, 386] width 65 height 10
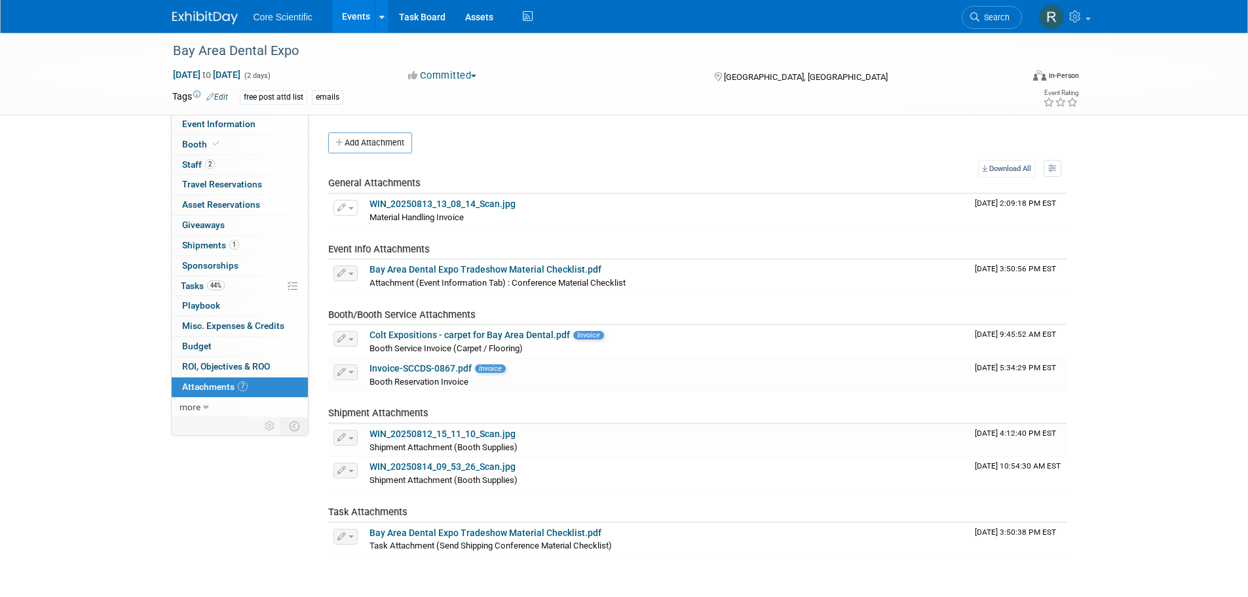
click at [220, 16] on img at bounding box center [204, 17] width 65 height 13
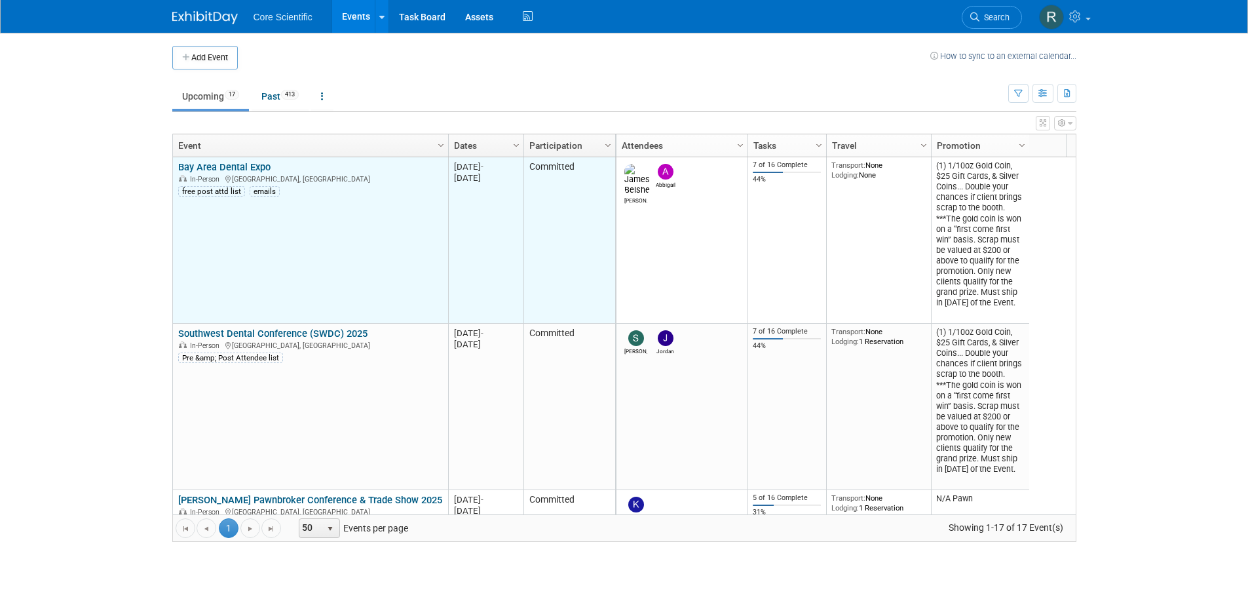
click at [245, 170] on link "Bay Area Dental Expo" at bounding box center [224, 167] width 92 height 12
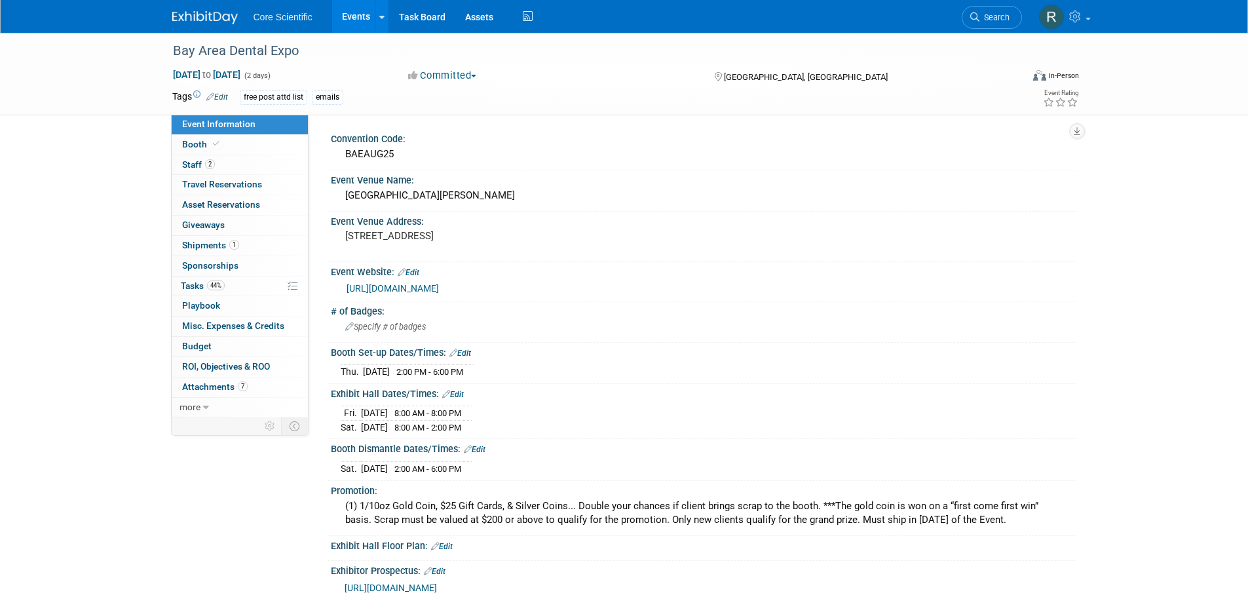
click at [220, 12] on img at bounding box center [204, 17] width 65 height 13
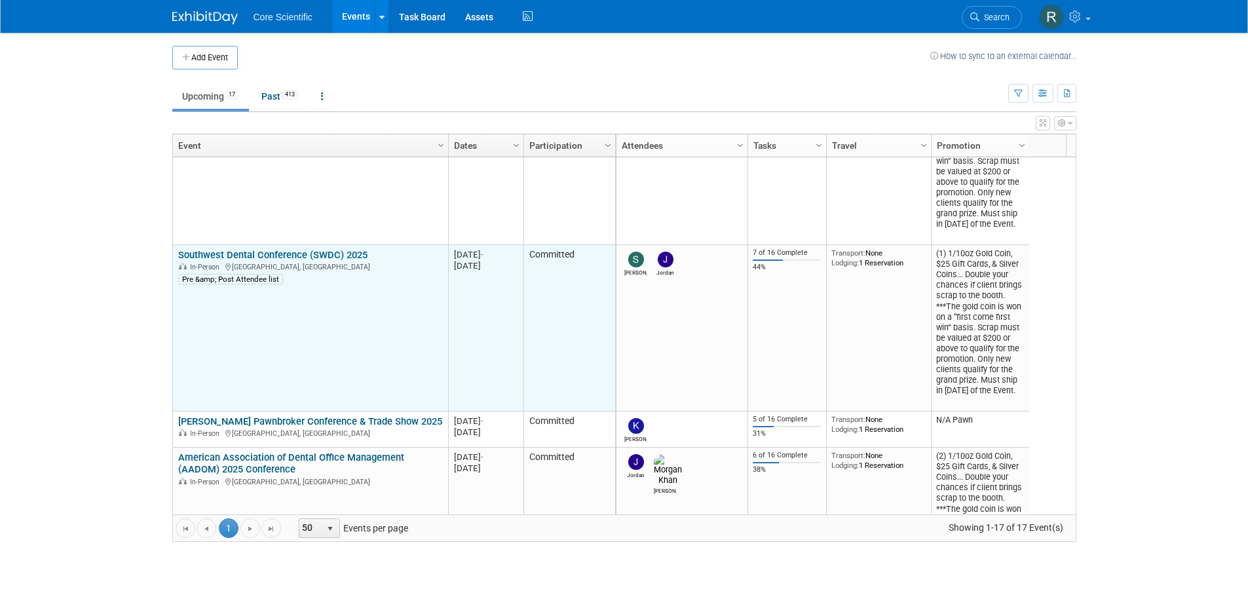
scroll to position [236, 0]
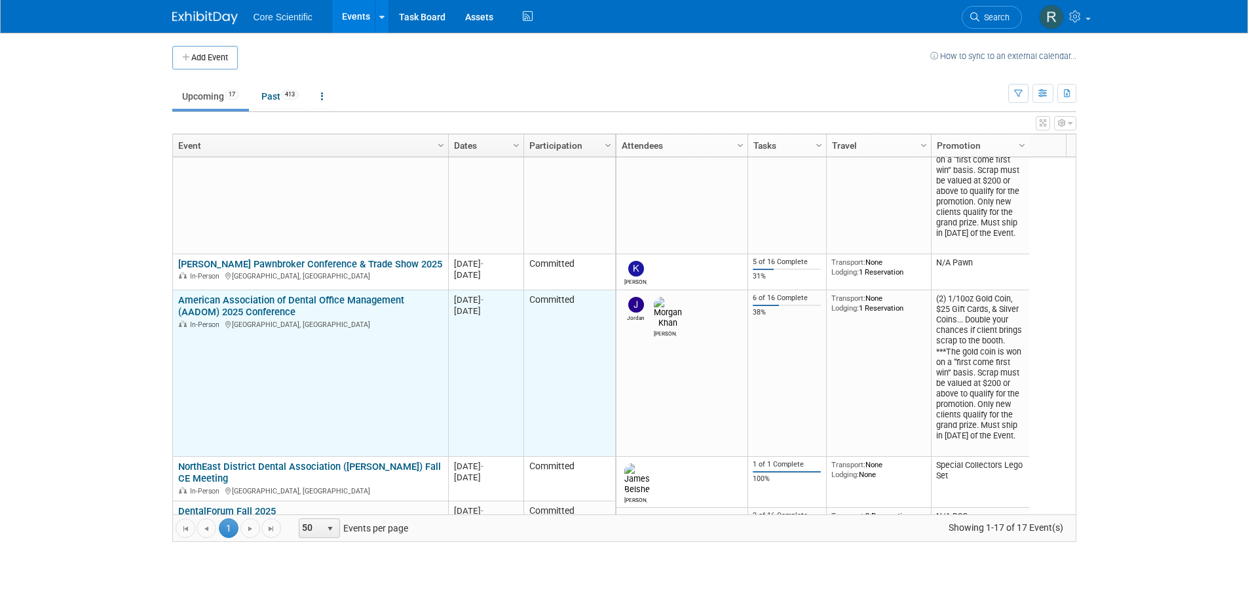
click at [262, 290] on td "American Association of Dental Office Management (AADOM) 2025 Conference Americ…" at bounding box center [310, 373] width 275 height 166
click at [259, 303] on link "American Association of Dental Office Management (AADOM) 2025 Conference" at bounding box center [291, 306] width 226 height 24
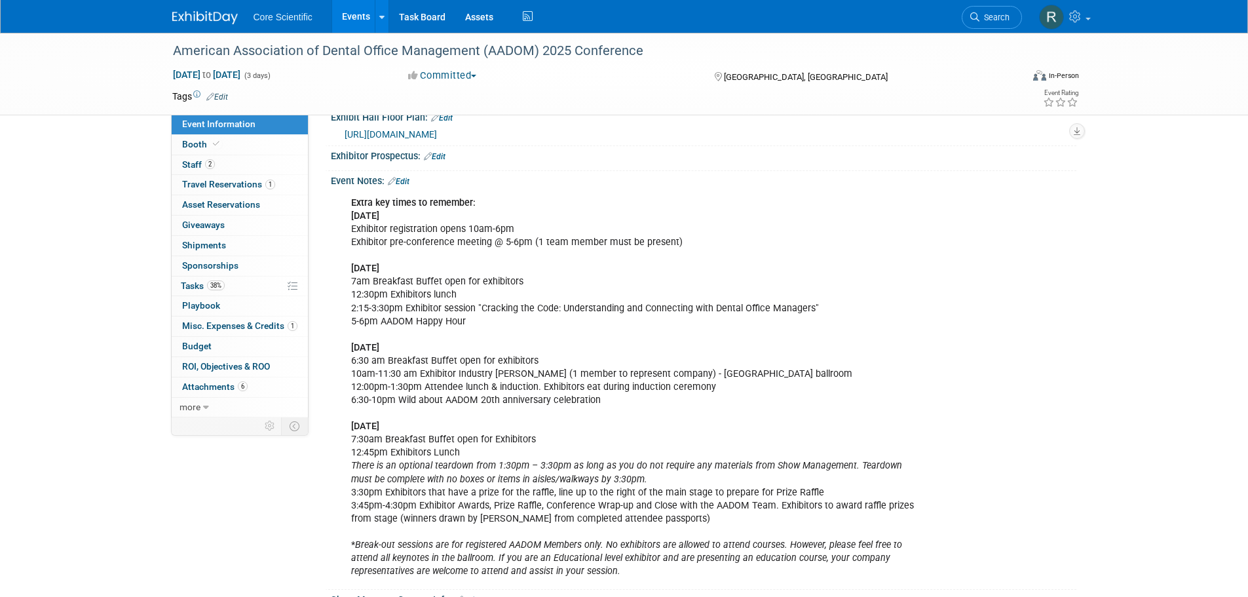
scroll to position [393, 0]
